Goal: Information Seeking & Learning: Learn about a topic

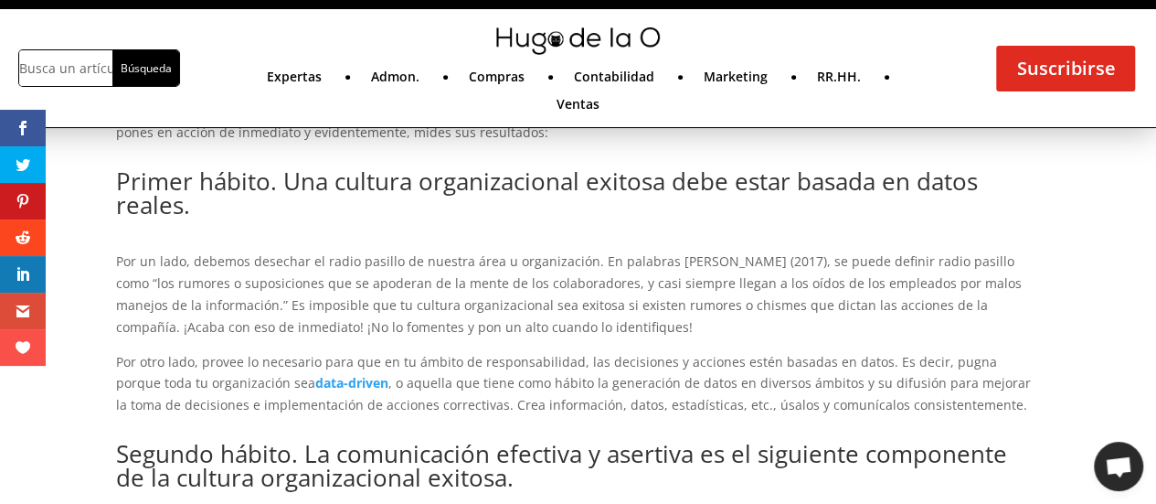
scroll to position [689, 0]
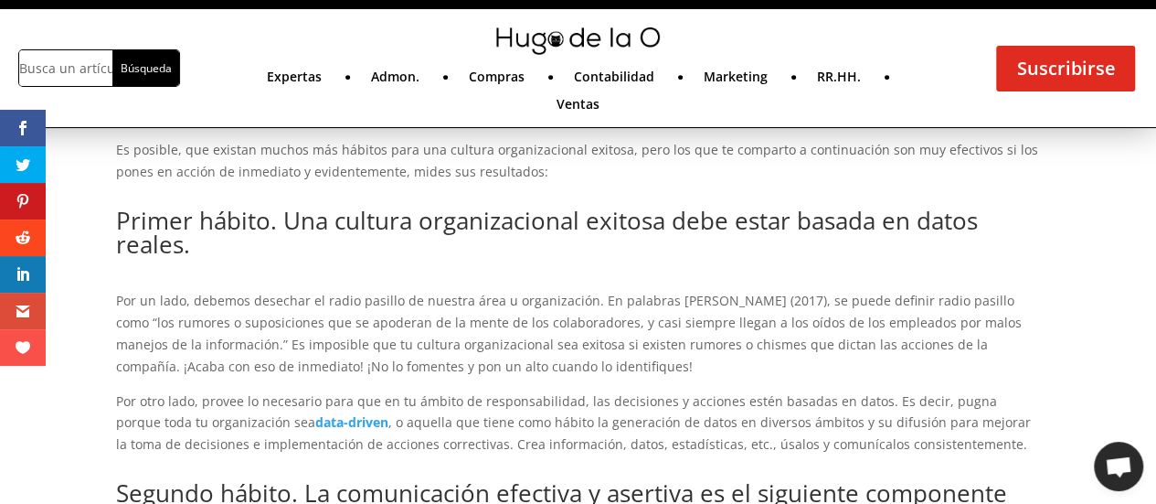
click at [539, 230] on h2 "Primer hábito. Una cultura organizacional exitosa debe estar basada en datos re…" at bounding box center [578, 236] width 925 height 57
click at [537, 230] on h2 "Primer hábito. Una cultura organizacional exitosa debe estar basada en datos re…" at bounding box center [578, 236] width 925 height 57
click at [534, 252] on h2 "Primer hábito. Una cultura organizacional exitosa debe estar basada en datos re…" at bounding box center [578, 236] width 925 height 57
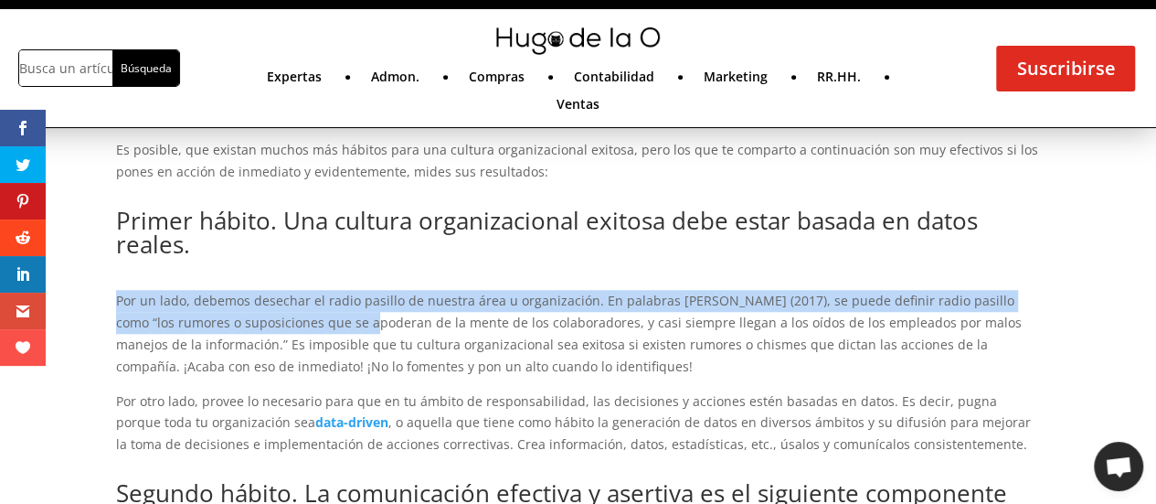
drag, startPoint x: 228, startPoint y: 262, endPoint x: 325, endPoint y: 335, distance: 121.6
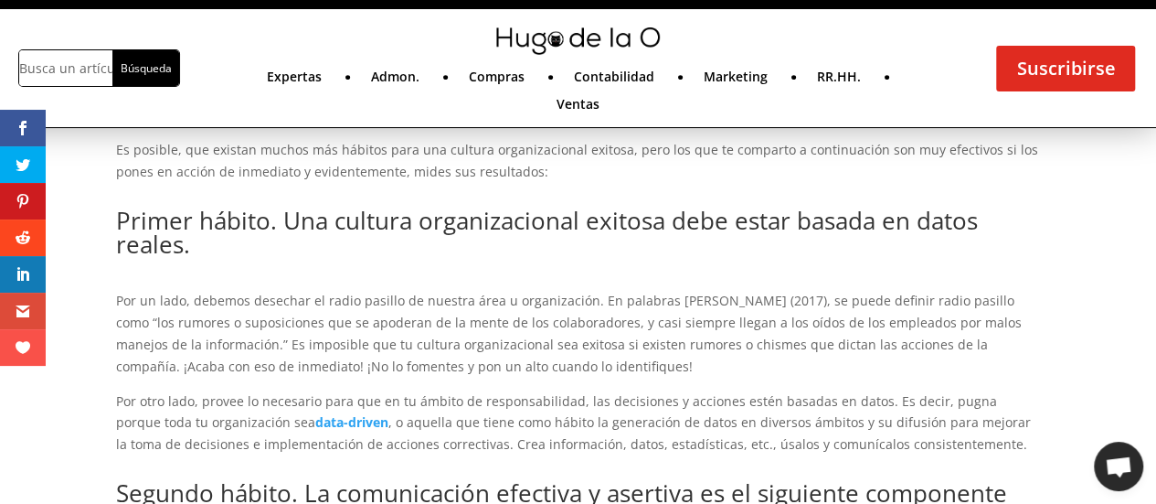
click at [327, 335] on p "Por un lado, debemos desechar el radio pasillo de nuestra área u organización. …" at bounding box center [578, 340] width 925 height 100
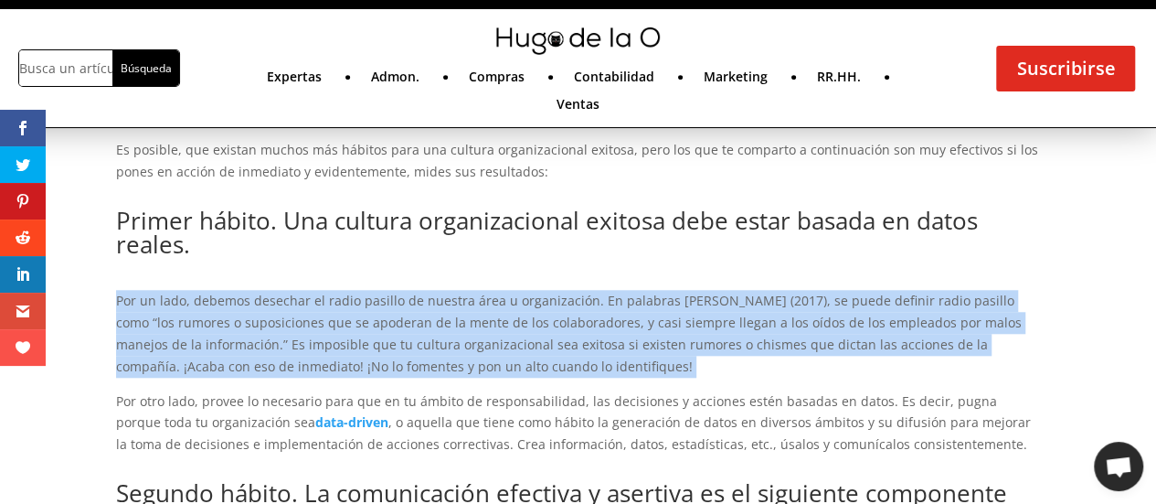
click at [327, 335] on p "Por un lado, debemos desechar el radio pasillo de nuestra área u organización. …" at bounding box center [578, 340] width 925 height 100
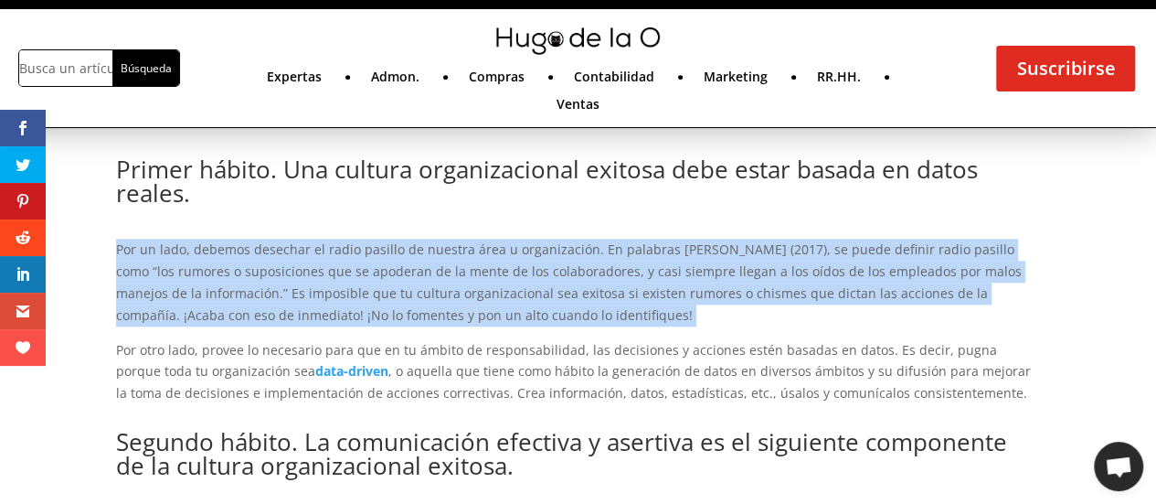
scroll to position [781, 0]
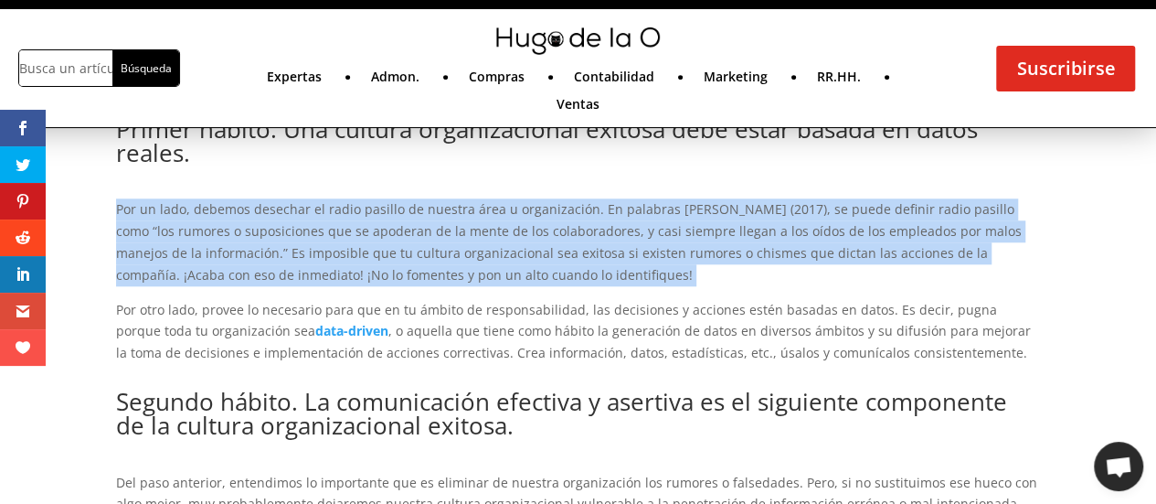
click at [475, 290] on p "Por un lado, debemos desechar el radio pasillo de nuestra área u organización. …" at bounding box center [578, 248] width 925 height 100
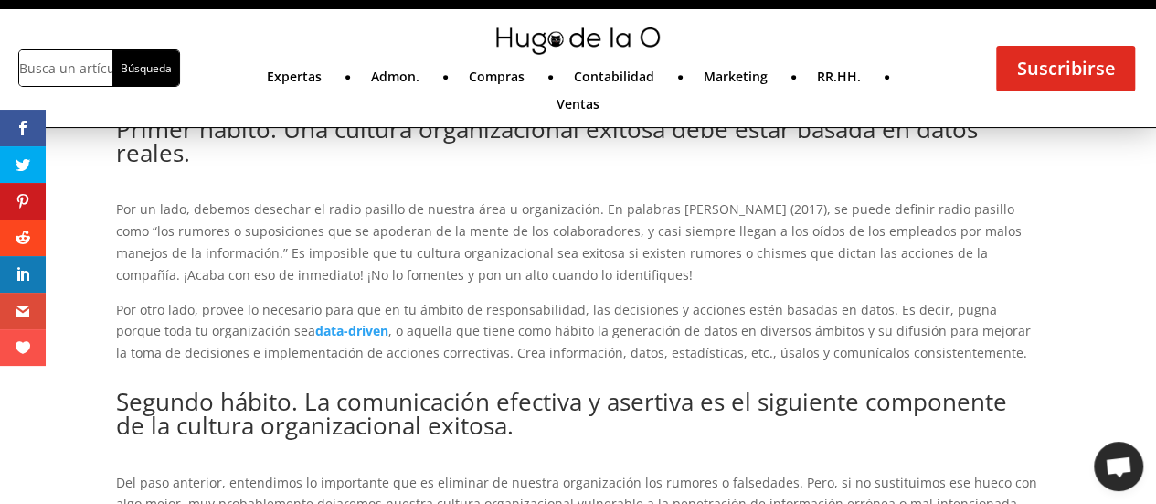
click at [475, 290] on p "Por un lado, debemos desechar el radio pasillo de nuestra área u organización. …" at bounding box center [578, 248] width 925 height 100
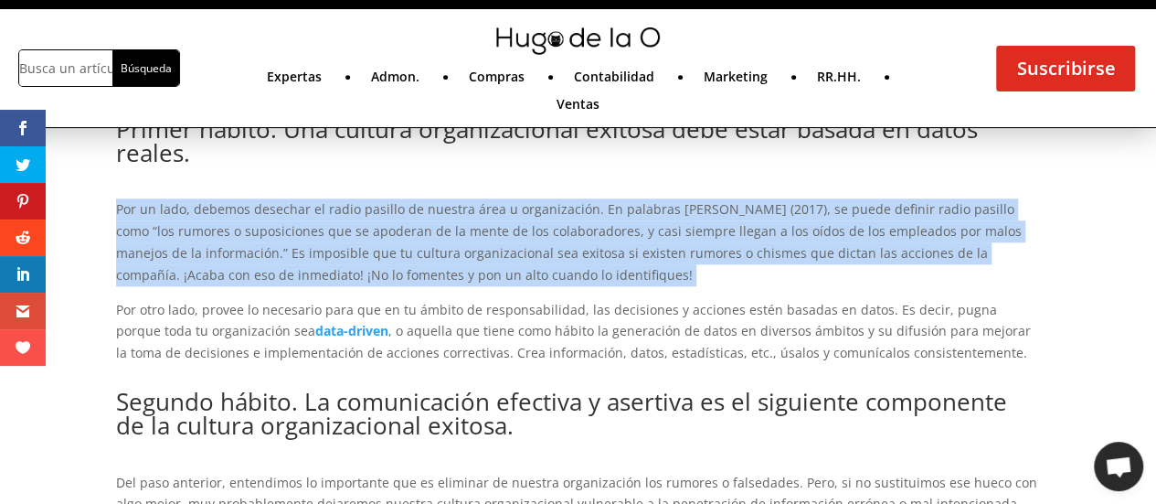
drag, startPoint x: 475, startPoint y: 290, endPoint x: 515, endPoint y: 303, distance: 42.2
click at [475, 290] on p "Por un lado, debemos desechar el radio pasillo de nuestra área u organización. …" at bounding box center [578, 248] width 925 height 100
click at [547, 282] on p "Por un lado, debemos desechar el radio pasillo de nuestra área u organización. …" at bounding box center [578, 248] width 925 height 100
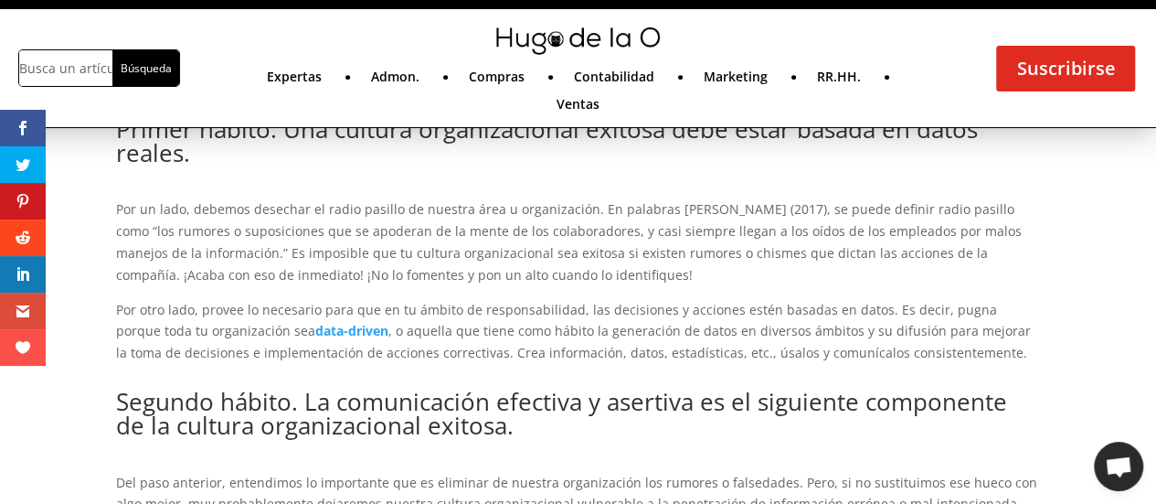
click at [632, 317] on p "Por otro lado, provee lo necesario para que en tu ámbito de responsabilidad, la…" at bounding box center [578, 331] width 925 height 65
click at [631, 318] on p "Por otro lado, provee lo necesario para que en tu ámbito de responsabilidad, la…" at bounding box center [578, 331] width 925 height 65
click at [630, 319] on p "Por otro lado, provee lo necesario para que en tu ámbito de responsabilidad, la…" at bounding box center [578, 331] width 925 height 65
click at [625, 321] on p "Por otro lado, provee lo necesario para que en tu ámbito de responsabilidad, la…" at bounding box center [578, 331] width 925 height 65
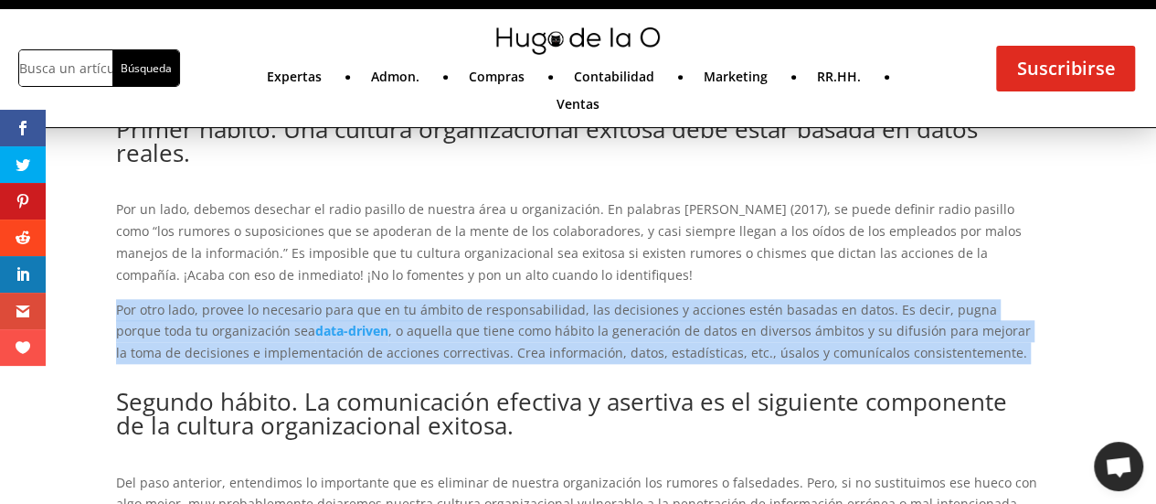
click at [625, 321] on p "Por otro lado, provee lo necesario para que en tu ámbito de responsabilidad, la…" at bounding box center [578, 331] width 925 height 65
click at [614, 317] on p "Por otro lado, provee lo necesario para que en tu ámbito de responsabilidad, la…" at bounding box center [578, 331] width 925 height 65
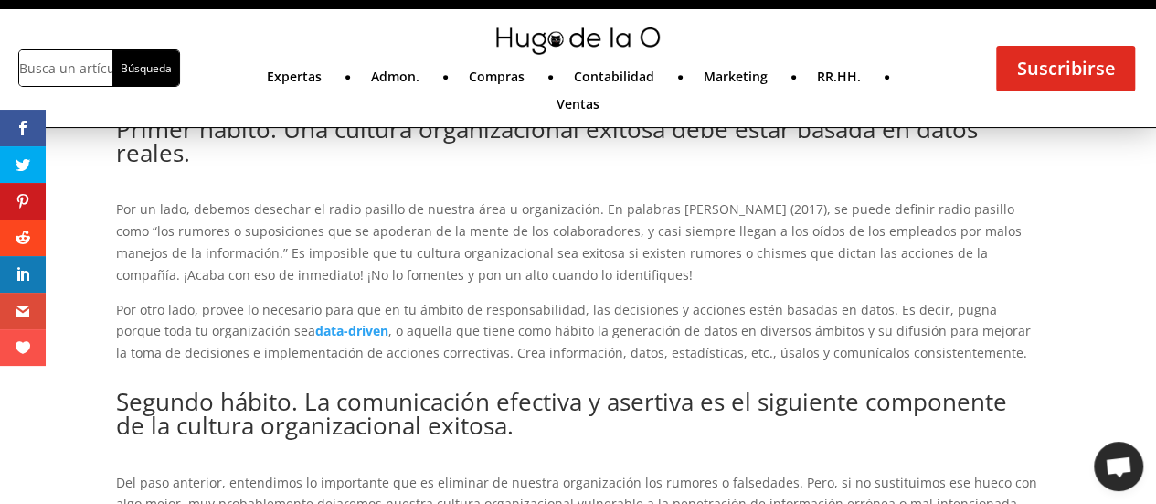
click at [612, 317] on p "Por otro lado, provee lo necesario para que en tu ámbito de responsabilidad, la…" at bounding box center [578, 331] width 925 height 65
click at [611, 317] on p "Por otro lado, provee lo necesario para que en tu ámbito de responsabilidad, la…" at bounding box center [578, 331] width 925 height 65
click at [608, 317] on p "Por otro lado, provee lo necesario para que en tu ámbito de responsabilidad, la…" at bounding box center [578, 331] width 925 height 65
click at [605, 317] on p "Por otro lado, provee lo necesario para que en tu ámbito de responsabilidad, la…" at bounding box center [578, 331] width 925 height 65
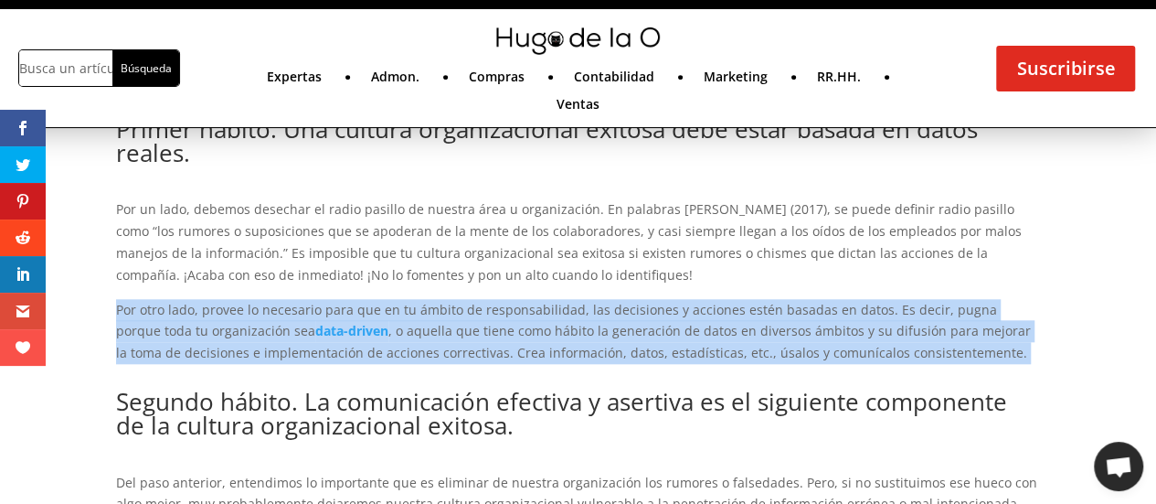
click at [605, 317] on p "Por otro lado, provee lo necesario para que en tu ámbito de responsabilidad, la…" at bounding box center [578, 331] width 925 height 65
click at [579, 331] on p "Por otro lado, provee lo necesario para que en tu ámbito de responsabilidad, la…" at bounding box center [578, 331] width 925 height 65
click at [581, 339] on p "Por otro lado, provee lo necesario para que en tu ámbito de responsabilidad, la…" at bounding box center [578, 331] width 925 height 65
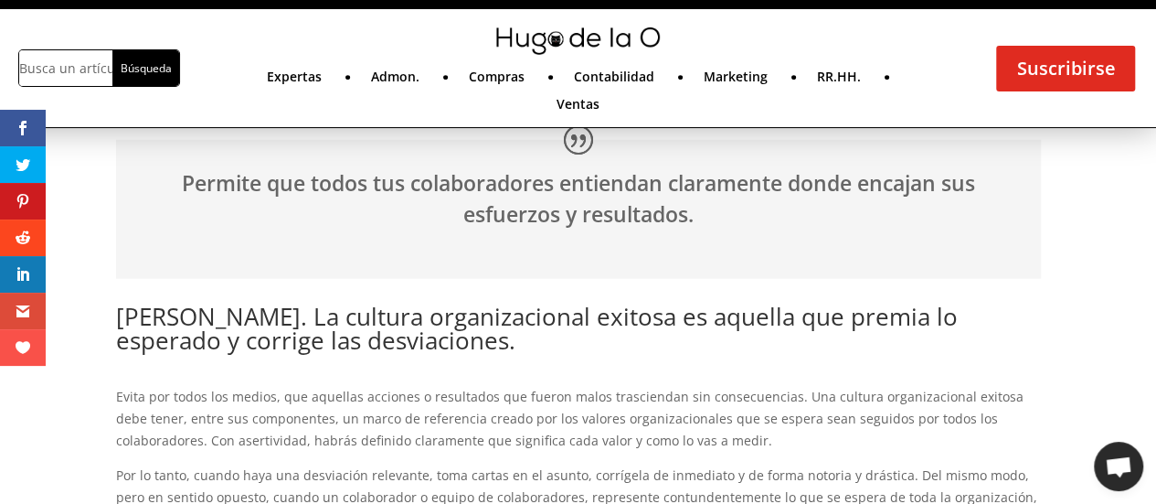
scroll to position [2243, 0]
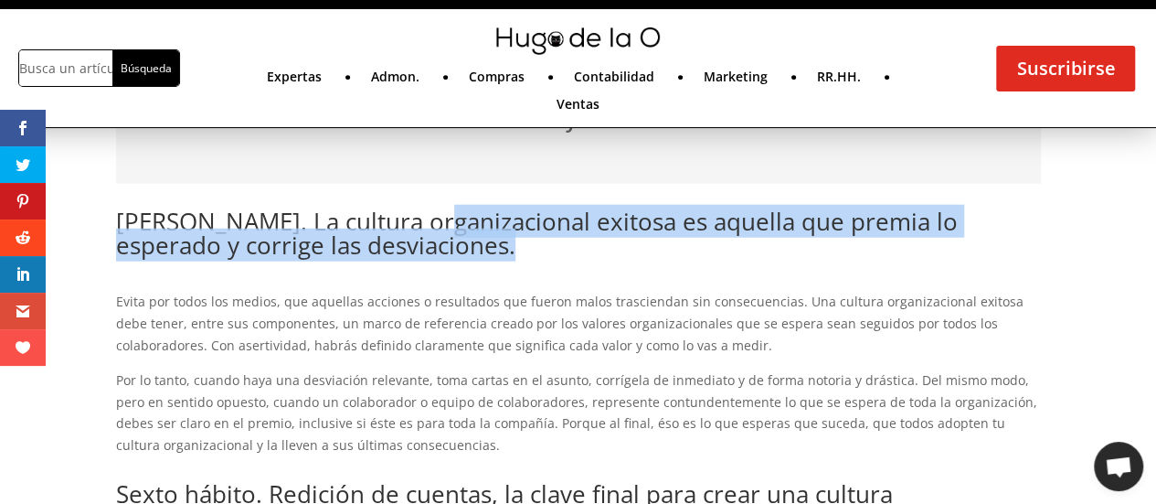
drag, startPoint x: 529, startPoint y: 231, endPoint x: 417, endPoint y: 206, distance: 115.3
click at [417, 209] on h2 "[PERSON_NAME]. La cultura organizacional exitosa es aquella que premia lo esper…" at bounding box center [578, 237] width 925 height 57
click at [420, 211] on h2 "[PERSON_NAME]. La cultura organizacional exitosa es aquella que premia lo esper…" at bounding box center [578, 237] width 925 height 57
click at [421, 217] on h2 "[PERSON_NAME]. La cultura organizacional exitosa es aquella que premia lo esper…" at bounding box center [578, 237] width 925 height 57
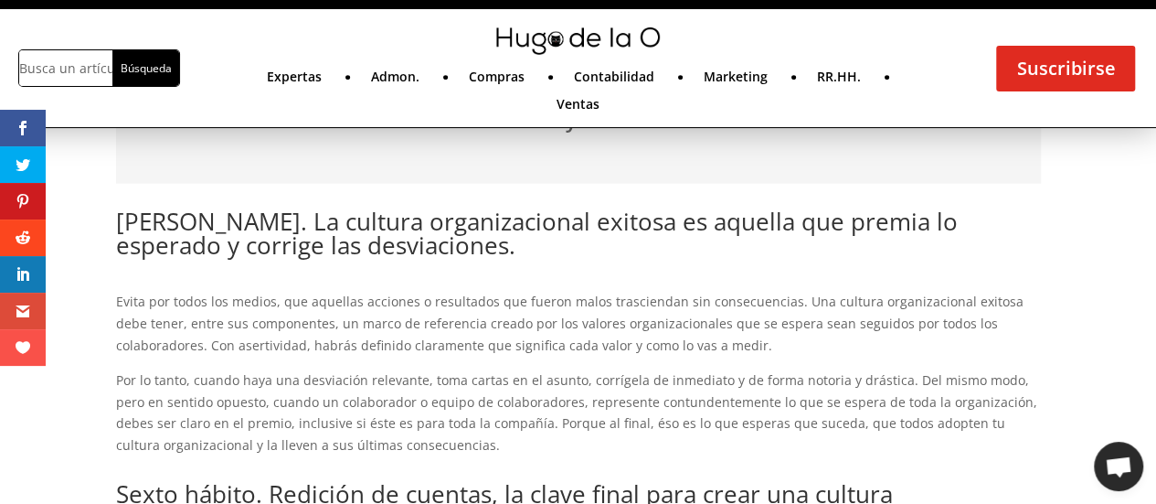
click at [505, 243] on h2 "[PERSON_NAME]. La cultura organizacional exitosa es aquella que premia lo esper…" at bounding box center [578, 237] width 925 height 57
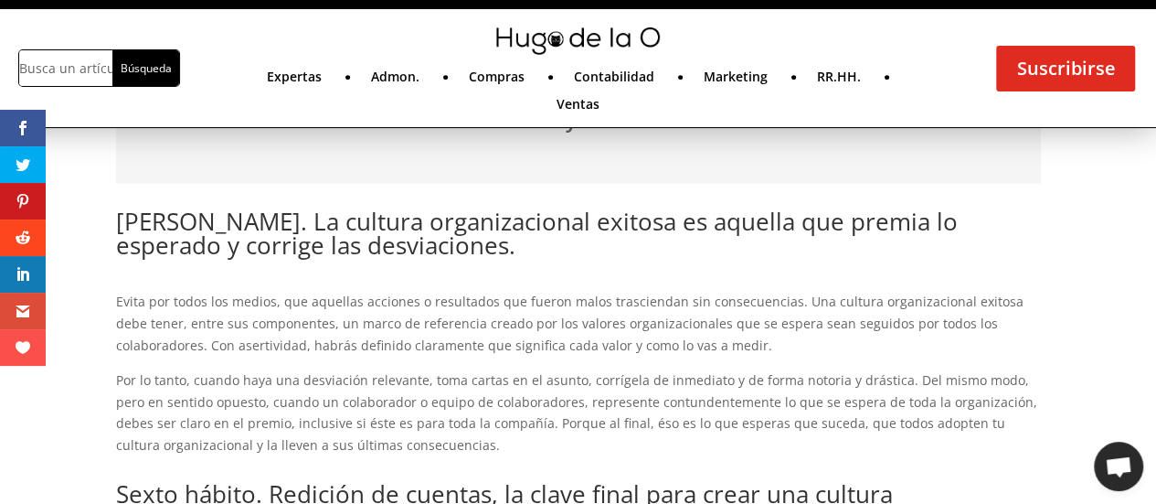
click at [503, 220] on h2 "[PERSON_NAME]. La cultura organizacional exitosa es aquella que premia lo esper…" at bounding box center [578, 237] width 925 height 57
click at [503, 222] on h2 "[PERSON_NAME]. La cultura organizacional exitosa es aquella que premia lo esper…" at bounding box center [578, 237] width 925 height 57
click at [504, 223] on h2 "[PERSON_NAME]. La cultura organizacional exitosa es aquella que premia lo esper…" at bounding box center [578, 237] width 925 height 57
click at [505, 223] on h2 "[PERSON_NAME]. La cultura organizacional exitosa es aquella que premia lo esper…" at bounding box center [578, 237] width 925 height 57
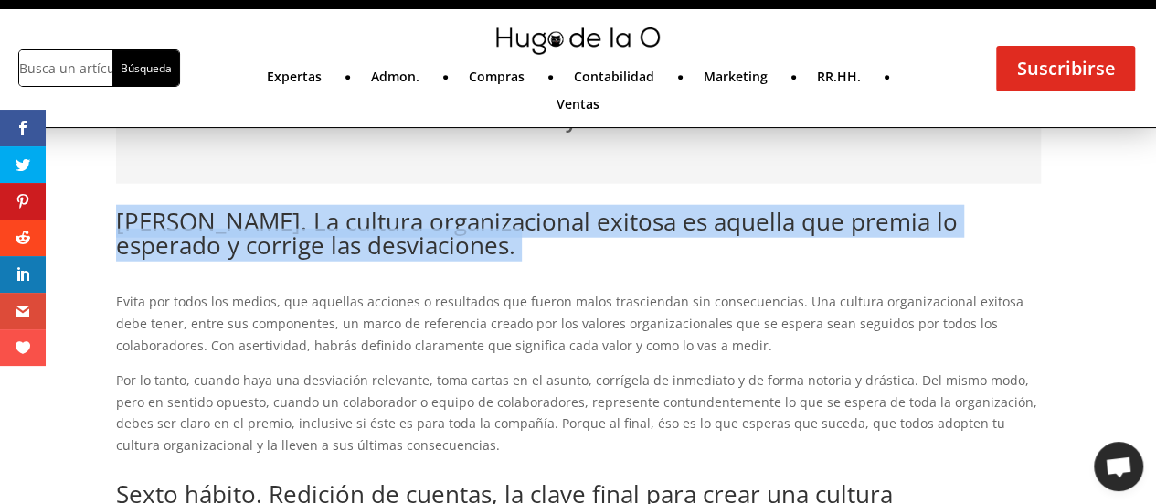
click at [504, 224] on h2 "[PERSON_NAME]. La cultura organizacional exitosa es aquella que premia lo esper…" at bounding box center [578, 237] width 925 height 57
click at [502, 220] on h2 "[PERSON_NAME]. La cultura organizacional exitosa es aquella que premia lo esper…" at bounding box center [578, 237] width 925 height 57
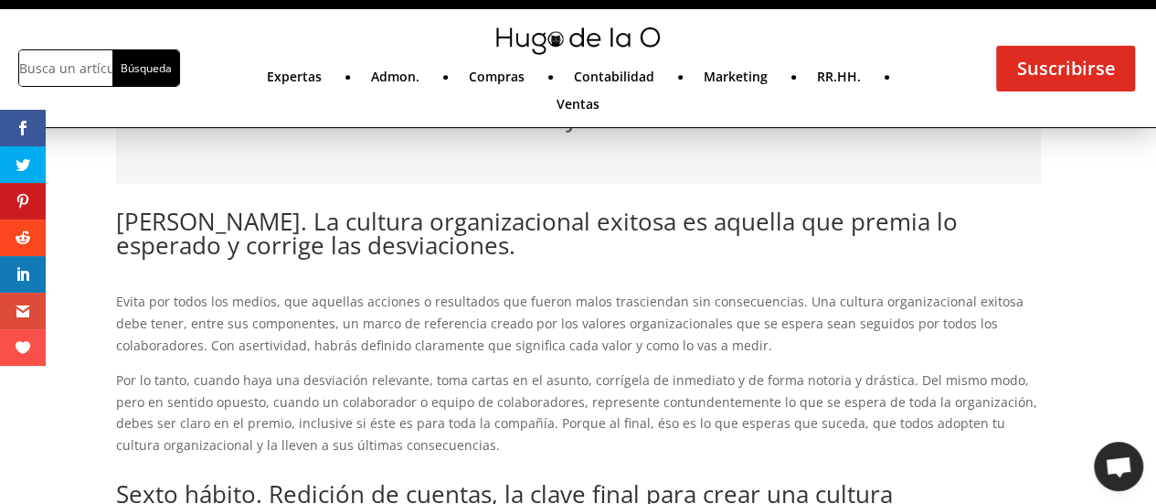
click at [881, 229] on h2 "[PERSON_NAME]. La cultura organizacional exitosa es aquella que premia lo esper…" at bounding box center [578, 237] width 925 height 57
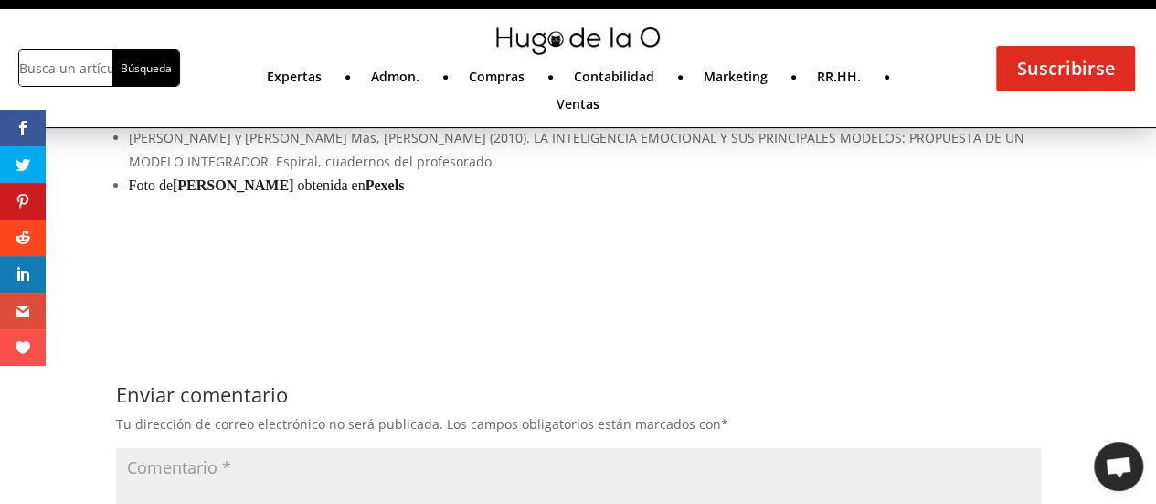
scroll to position [3449, 0]
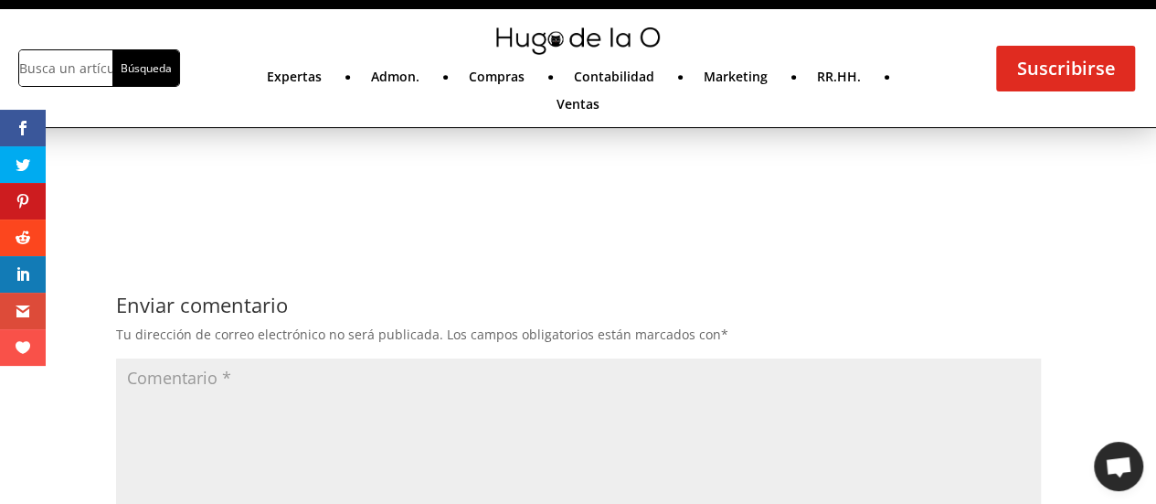
click at [529, 36] on img at bounding box center [577, 40] width 163 height 27
